Goal: Task Accomplishment & Management: Use online tool/utility

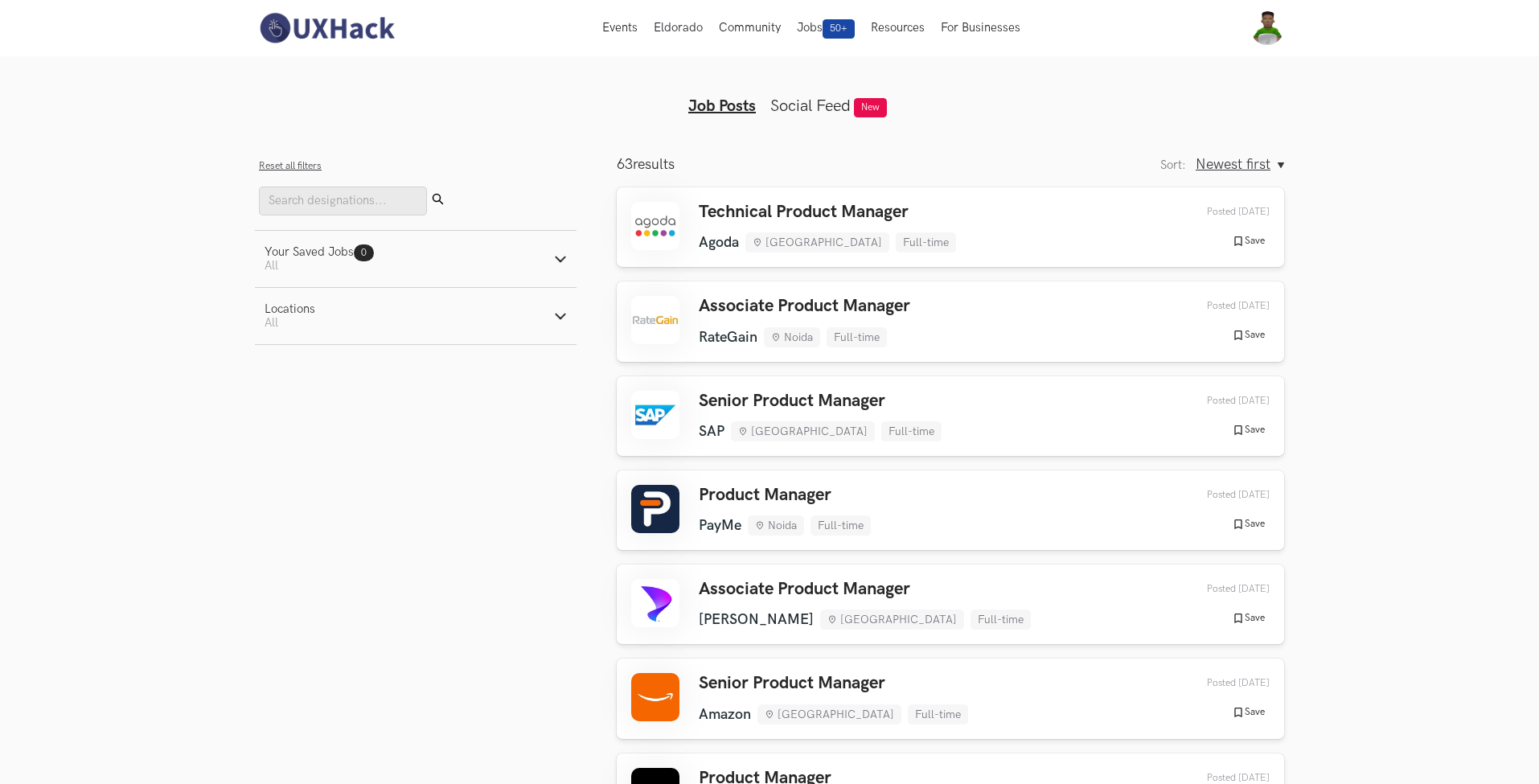
click at [390, 313] on button "Locations Active filters: All" at bounding box center [415, 316] width 322 height 56
click at [353, 313] on button "Locations Active filters: All" at bounding box center [415, 316] width 322 height 56
click at [459, 253] on button "Your Saved Jobs 0 Jobs Active filters: All" at bounding box center [415, 259] width 322 height 56
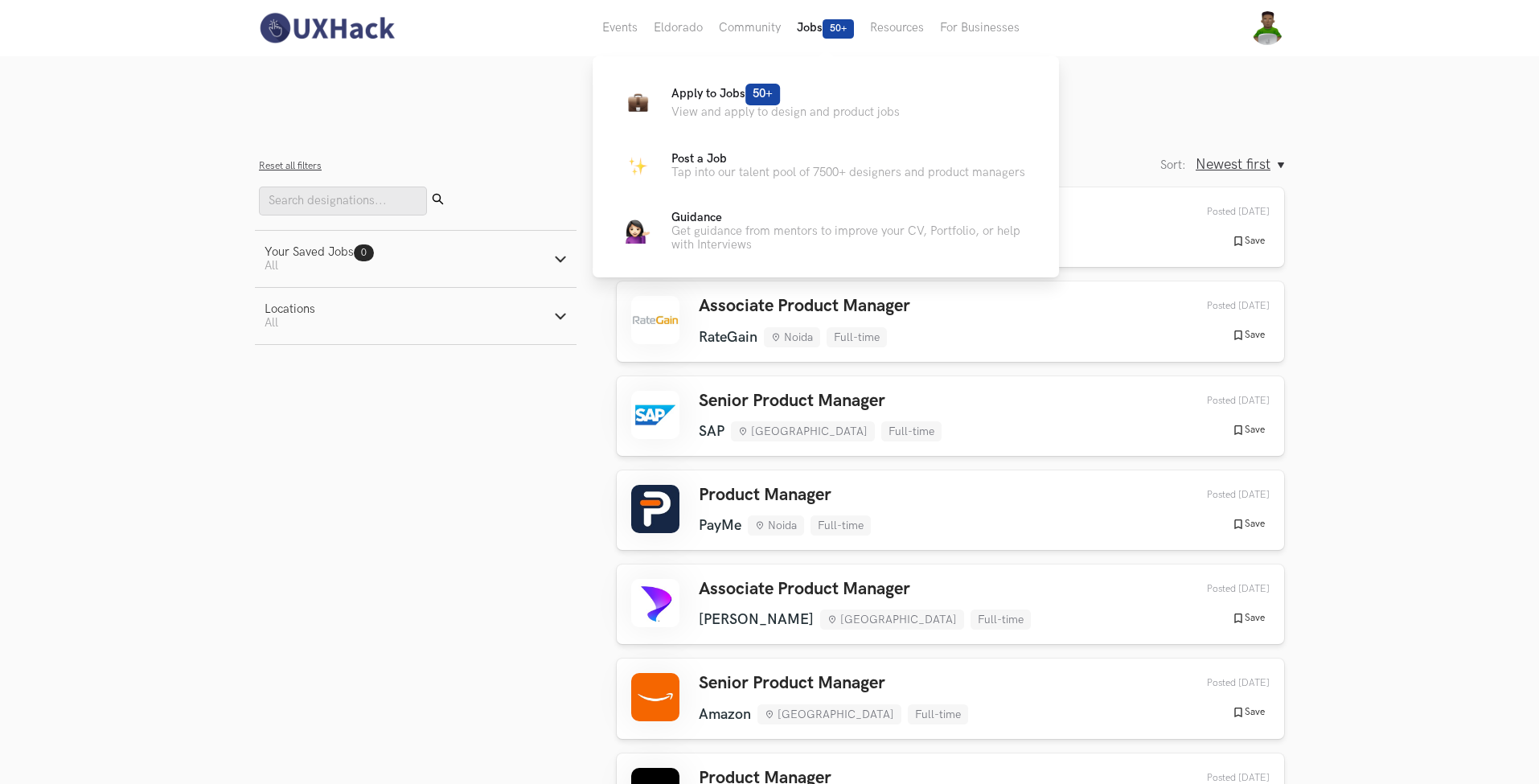
click at [840, 30] on span "50+" at bounding box center [838, 28] width 31 height 19
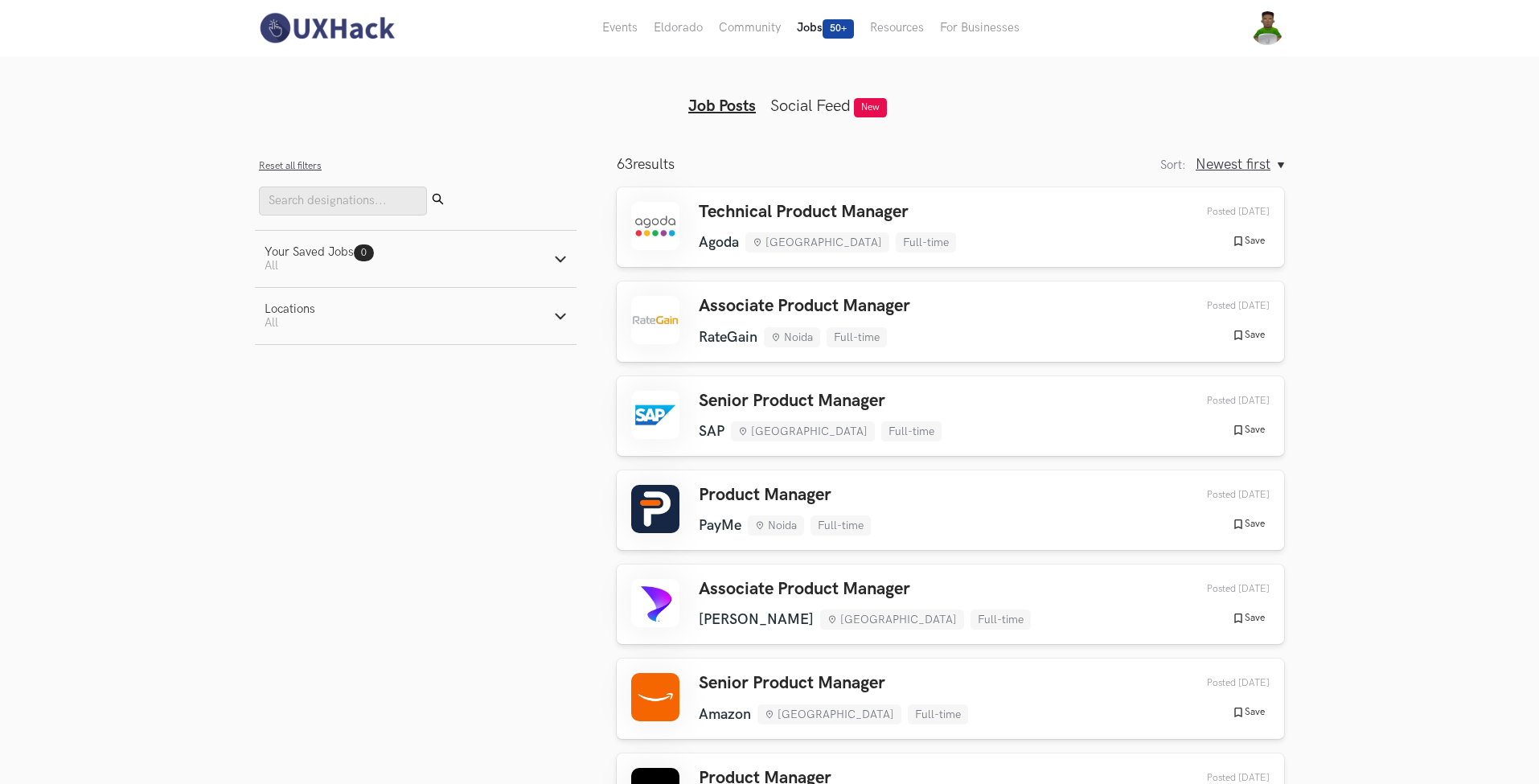
click at [803, 29] on button "Jobs 50+" at bounding box center [825, 28] width 73 height 56
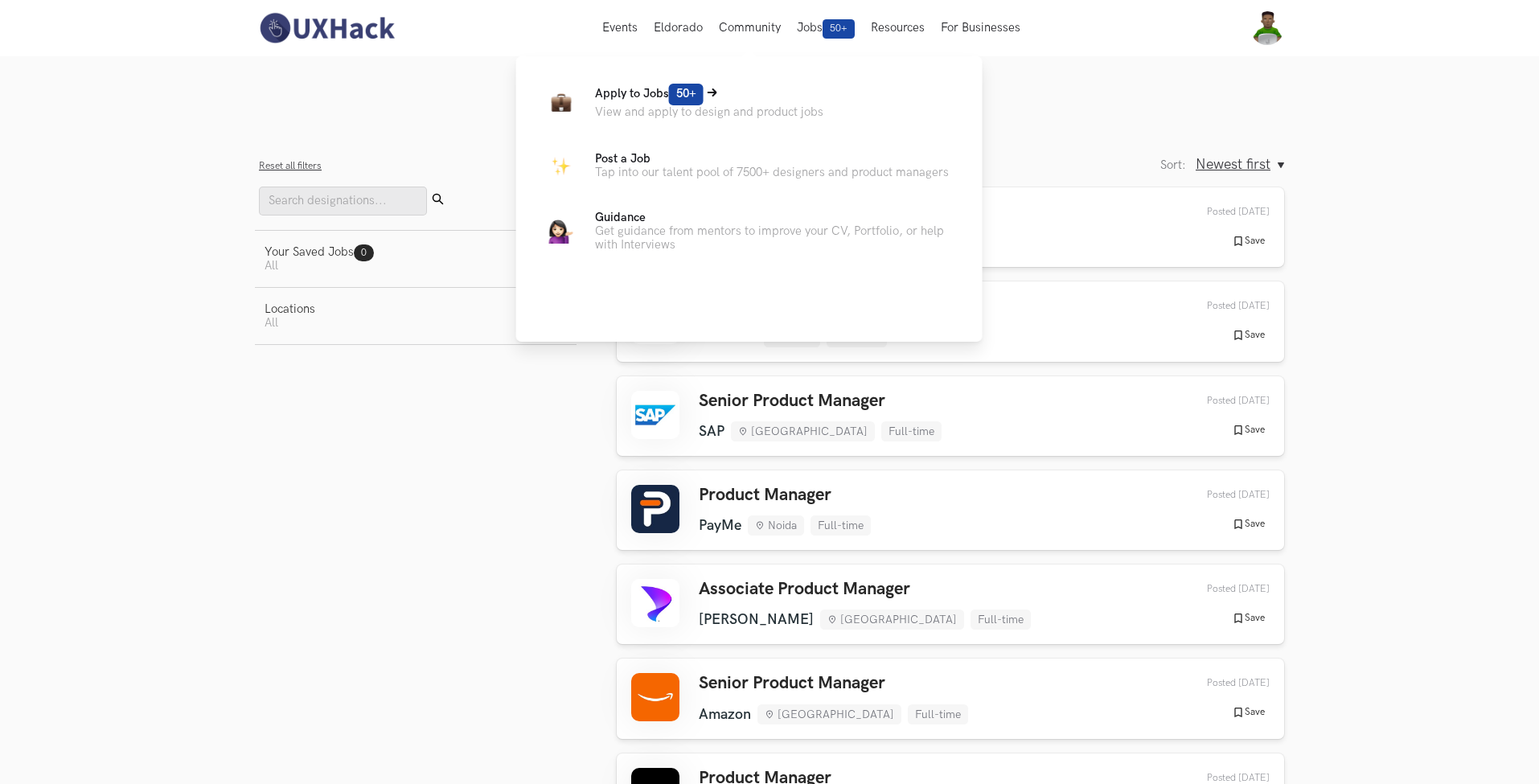
click at [668, 96] on span "Apply to Jobs 50+" at bounding box center [649, 93] width 108 height 14
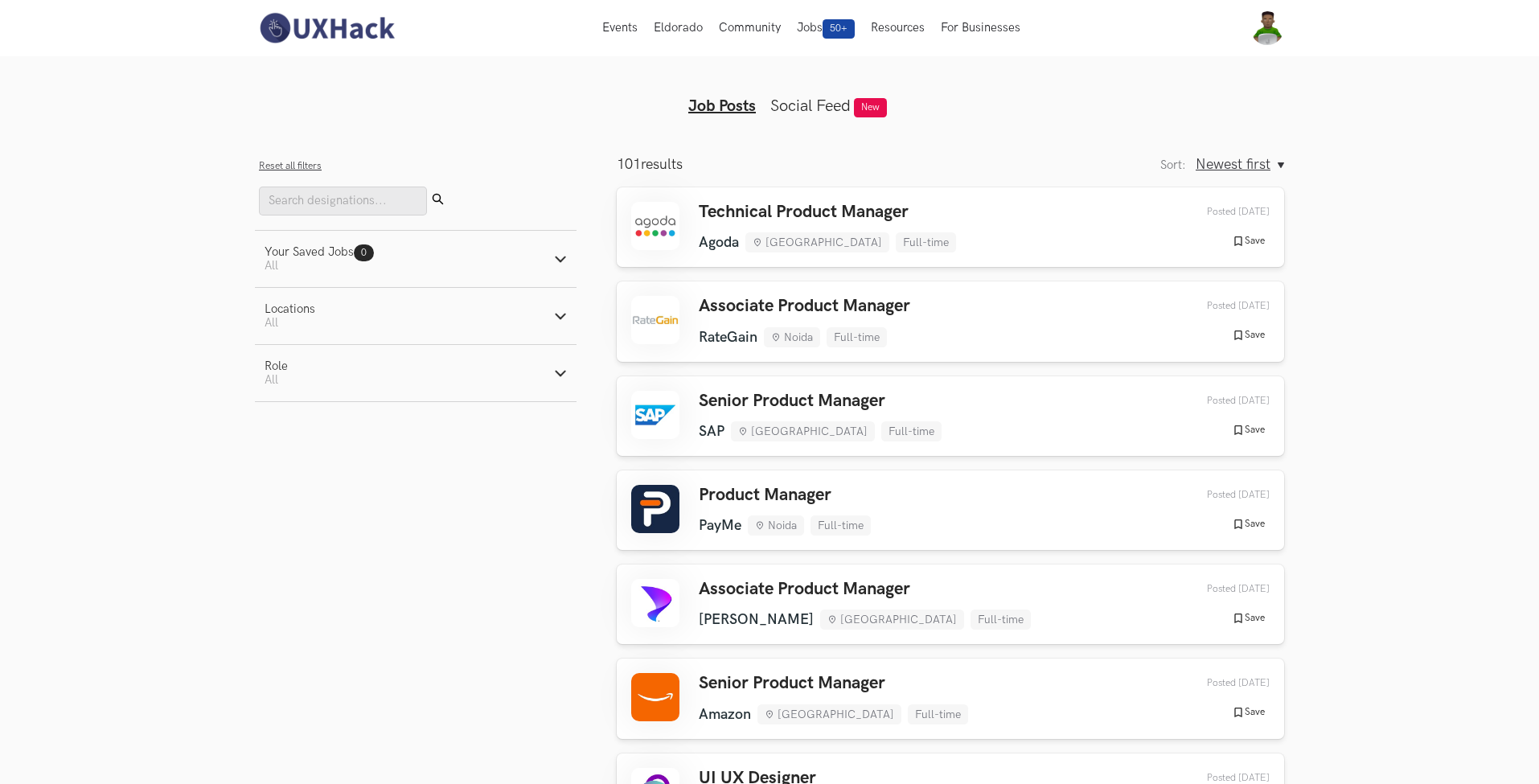
click at [381, 378] on button "Role Active filters: All" at bounding box center [415, 373] width 322 height 56
click at [388, 370] on button "Role Active filters: All" at bounding box center [415, 373] width 322 height 56
click at [411, 297] on button "Locations Active filters: All" at bounding box center [415, 316] width 322 height 56
click at [281, 326] on div "Active filters: All" at bounding box center [290, 323] width 50 height 14
click at [483, 260] on button "Your Saved Jobs 0 Jobs Active filters: All" at bounding box center [415, 259] width 322 height 56
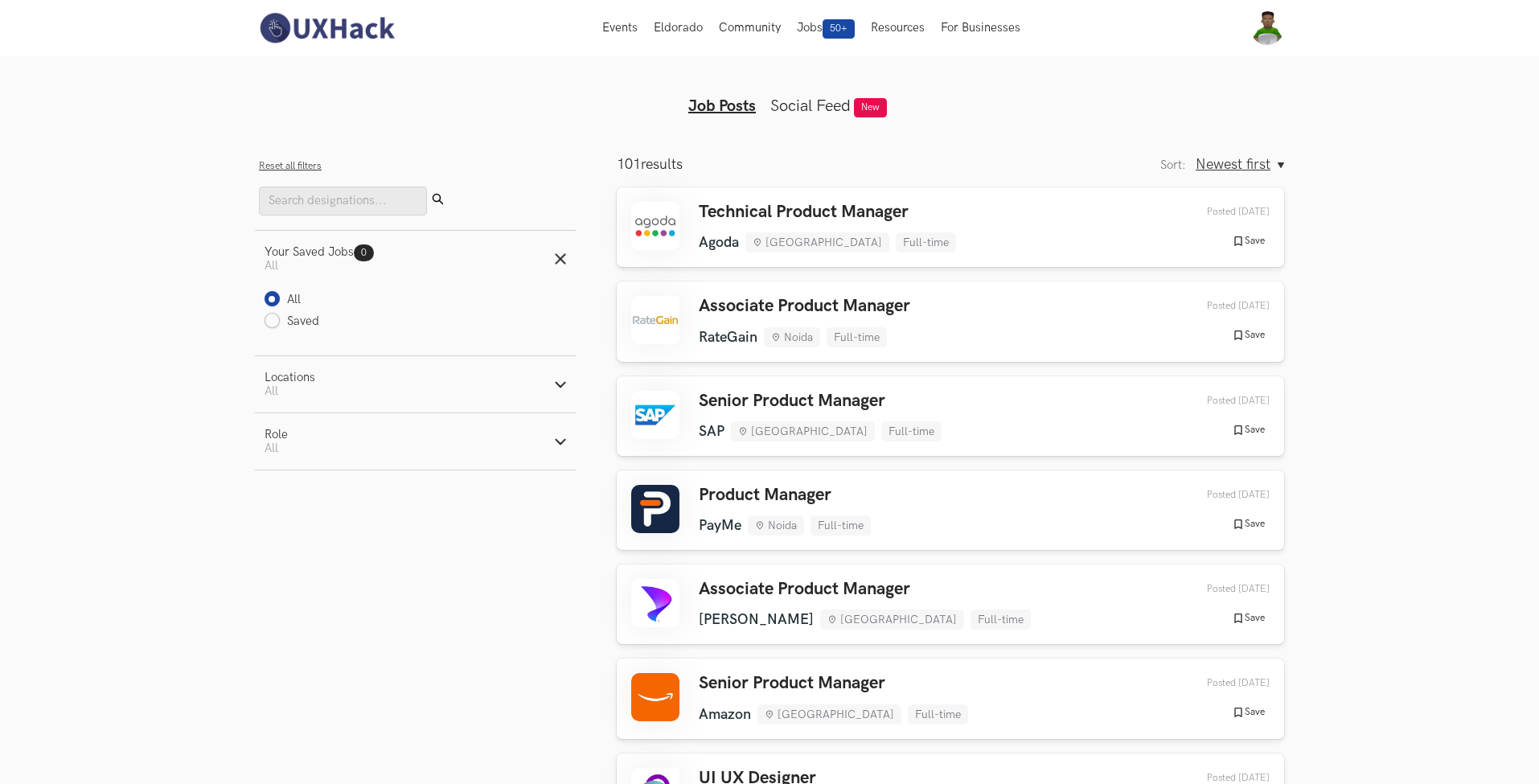
click at [483, 260] on button "Your Saved Jobs 0 Jobs Active filters: All" at bounding box center [415, 259] width 322 height 56
click at [375, 374] on button "Role Active filters: All" at bounding box center [415, 373] width 322 height 56
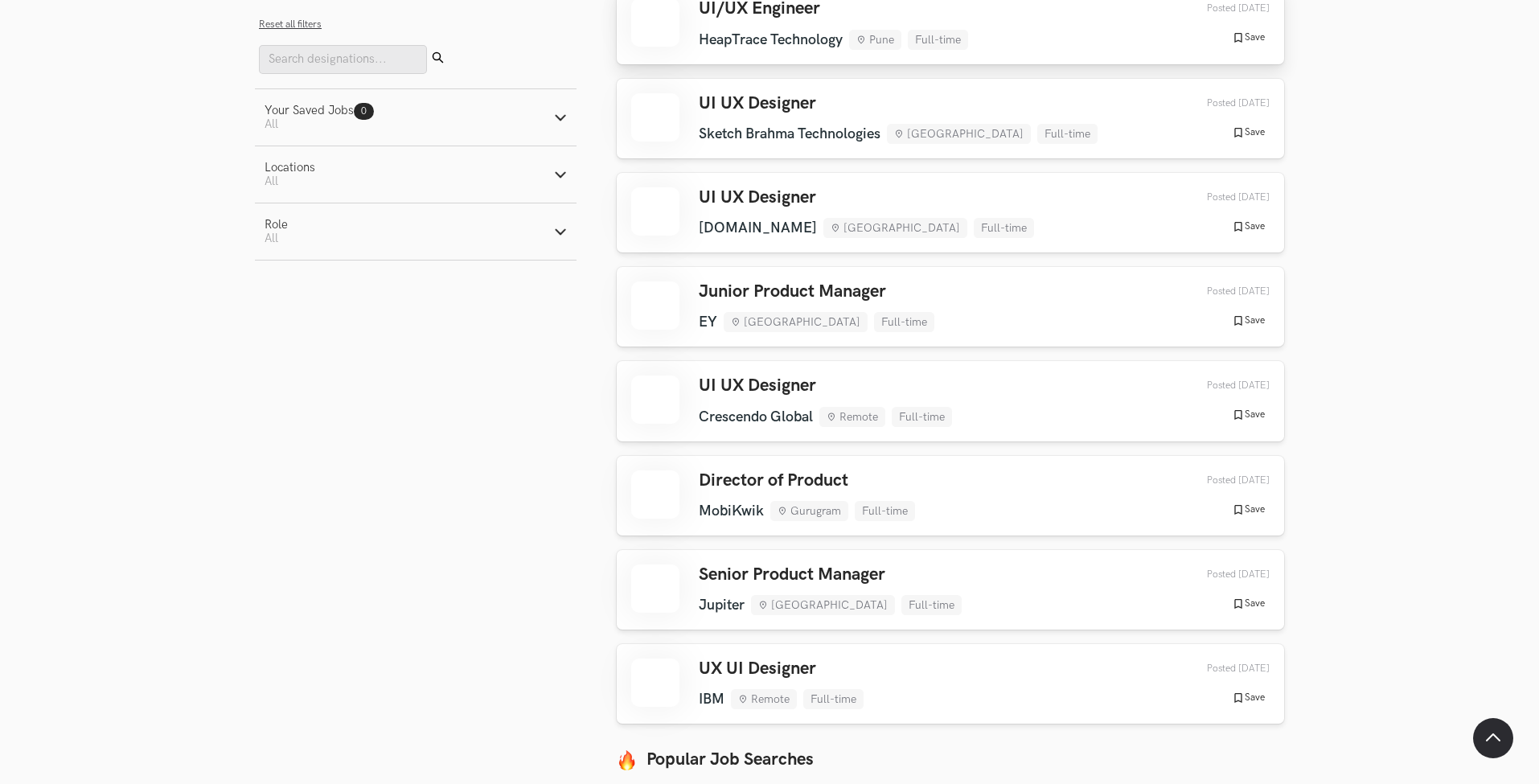
scroll to position [9177, 0]
